Goal: Information Seeking & Learning: Learn about a topic

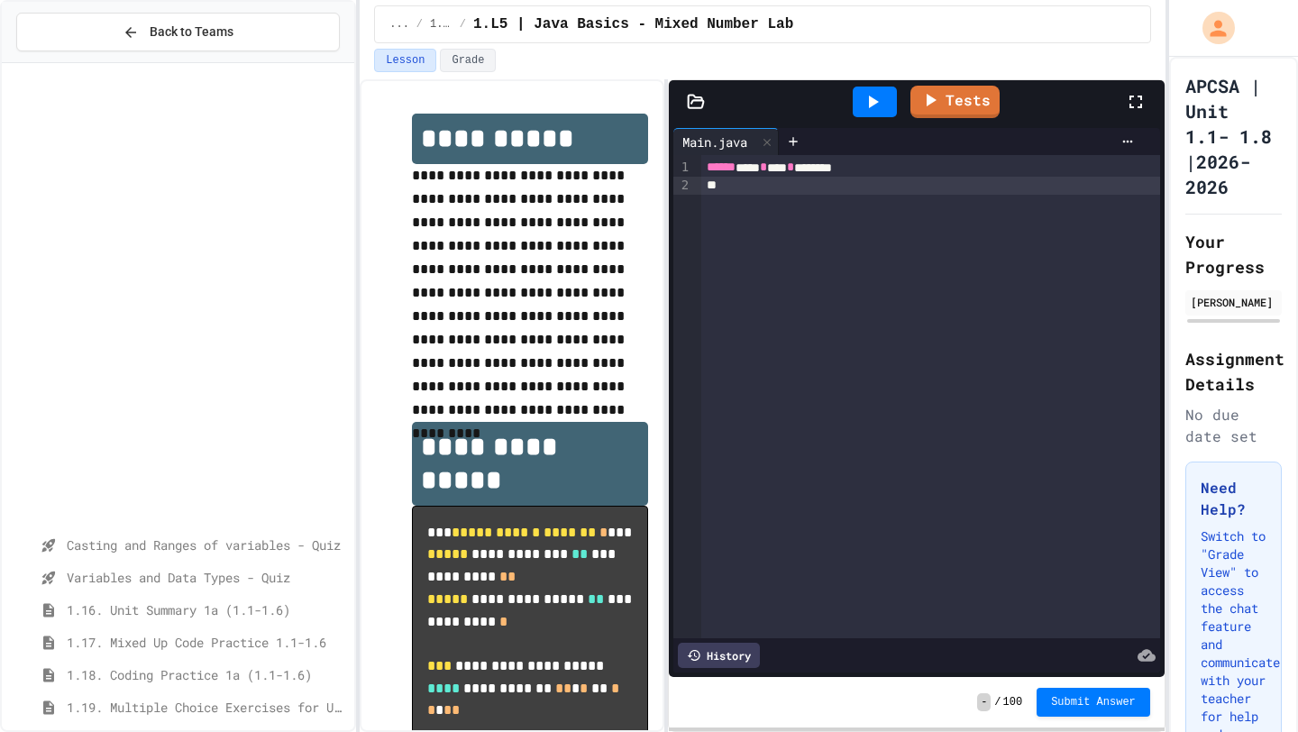
scroll to position [495, 0]
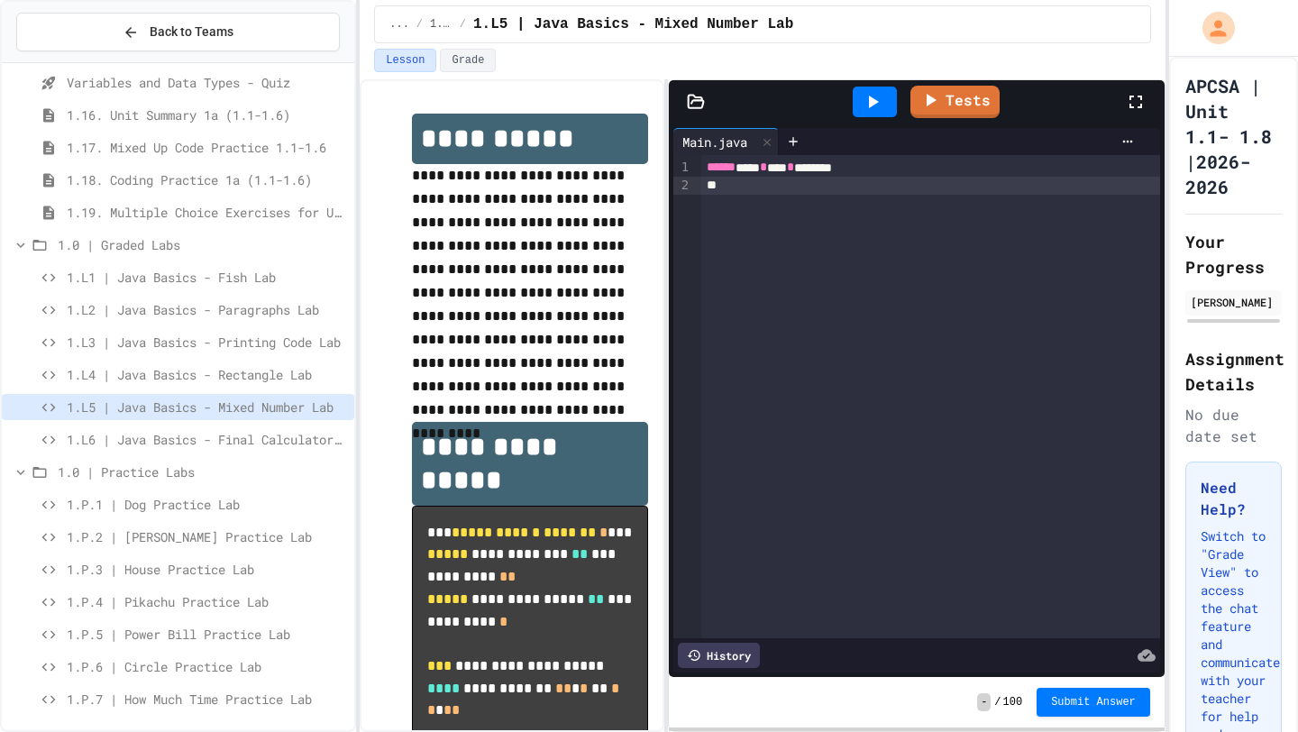
click at [279, 369] on span "1.L4 | Java Basics - Rectangle Lab" at bounding box center [207, 374] width 280 height 19
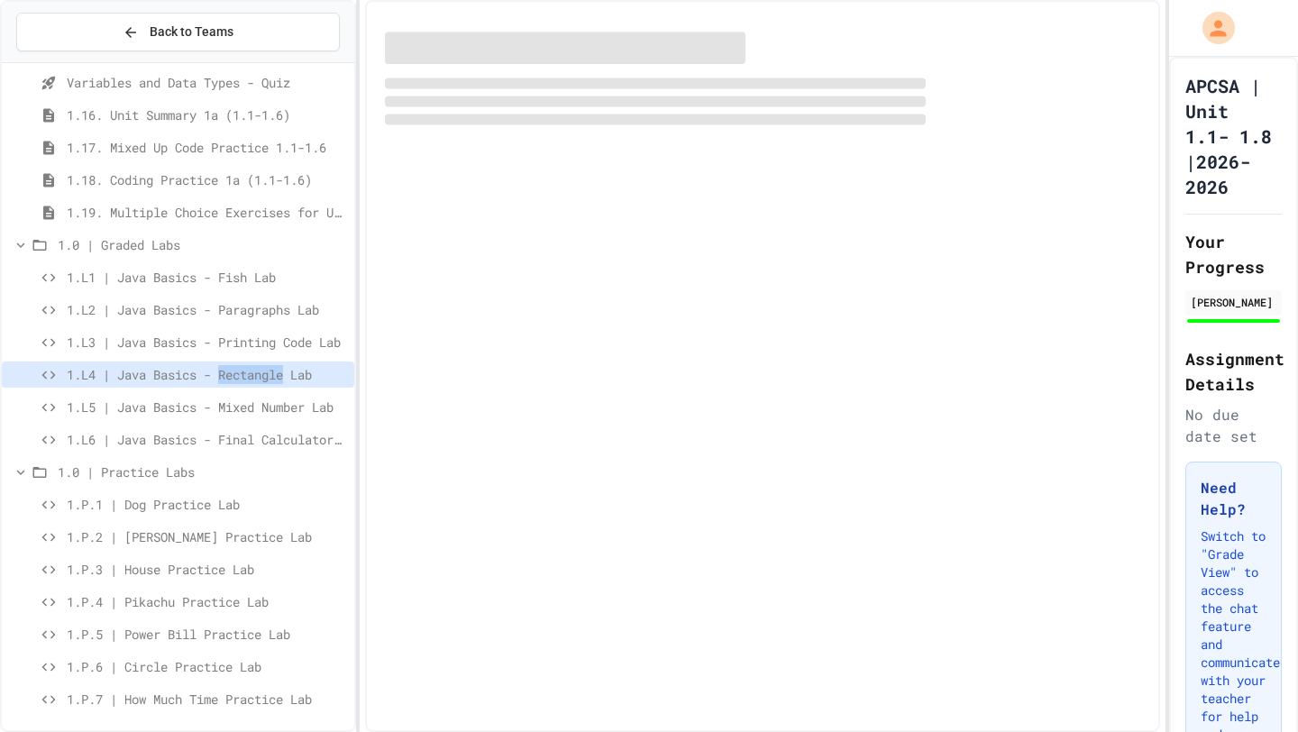
click at [279, 369] on span "1.L4 | Java Basics - Rectangle Lab" at bounding box center [207, 374] width 280 height 19
